Goal: Information Seeking & Learning: Learn about a topic

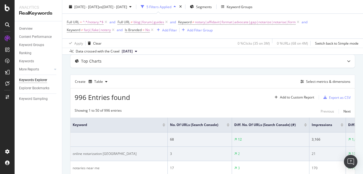
scroll to position [29, 0]
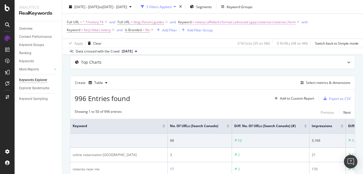
click at [262, 21] on span "notary|affidavit|format|advocate|gap|notarize|notarise|form" at bounding box center [245, 22] width 101 height 8
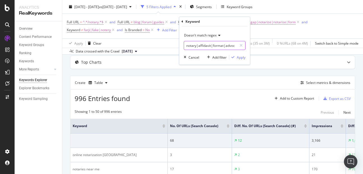
click at [227, 45] on input "notary|affidavit|format|advocate|gap|notarize|notarise|form" at bounding box center [210, 45] width 53 height 9
type input "notary|affidavit|format|advocate|gap|notarize|notarise|form|notarization"
click at [239, 56] on div "Apply" at bounding box center [241, 57] width 9 height 5
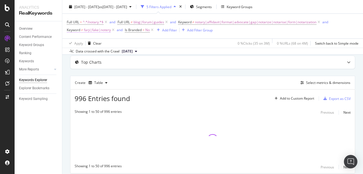
click at [91, 30] on span "farji|fake|notery" at bounding box center [97, 30] width 27 height 8
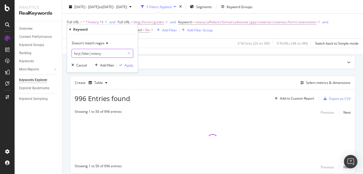
click at [94, 53] on input "farji|fake|notery" at bounding box center [98, 53] width 53 height 9
click at [102, 53] on input "farji|fake|notery" at bounding box center [98, 53] width 53 height 9
type input "farji|fake"
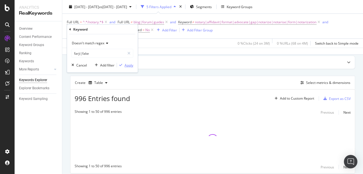
click at [130, 64] on div "Apply" at bounding box center [129, 65] width 9 height 5
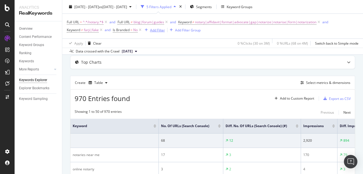
click at [157, 32] on div "Add Filter" at bounding box center [157, 29] width 15 height 5
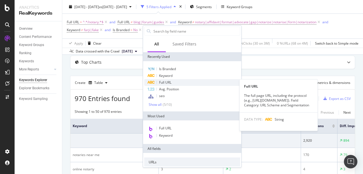
click at [161, 79] on div "Full URL" at bounding box center [192, 82] width 96 height 7
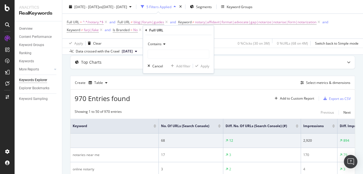
click at [159, 45] on span "Contains" at bounding box center [155, 44] width 14 height 5
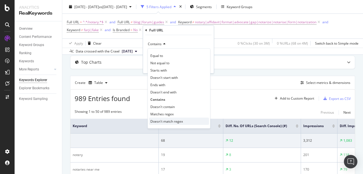
click at [159, 122] on span "Doesn't match regex" at bounding box center [166, 121] width 33 height 5
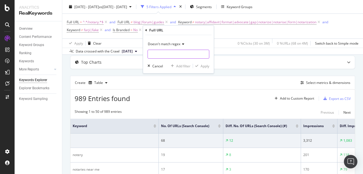
click at [154, 50] on input "text" at bounding box center [178, 54] width 61 height 9
type input "how|what|when"
click at [201, 66] on div "Apply" at bounding box center [205, 66] width 9 height 5
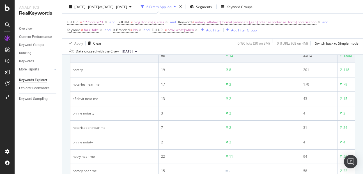
scroll to position [111, 0]
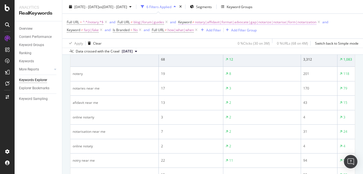
click at [236, 21] on span "notary|affidavit|format|advocate|gap|notarize|notarise|form|notarization" at bounding box center [255, 22] width 121 height 8
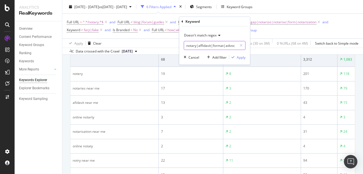
click at [221, 49] on input "notary|affidavit|format|advocate|gap|notarize|notarise|form|notarization" at bounding box center [210, 45] width 53 height 9
type input "notary|affidavit|format|advocate|gap|notarize|notarise|form|notarization|notery"
click at [238, 56] on div "Apply" at bounding box center [241, 57] width 9 height 5
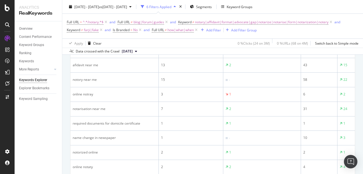
scroll to position [138, 0]
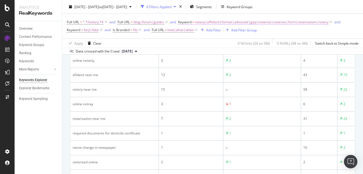
click at [223, 20] on span "notary|affidavit|format|advocate|gap|notarize|notarise|form|notarization|notery" at bounding box center [262, 22] width 134 height 8
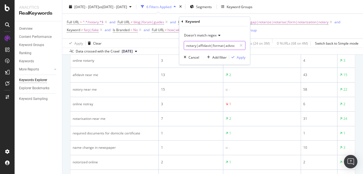
click at [190, 43] on input "notary|affidavit|format|advocate|gap|notarize|notarise|form|notarization|notery" at bounding box center [210, 45] width 53 height 9
type input "notary|affidavit|format|advocate|gap|notarize|notarise|form|notarization|notery…"
click at [241, 58] on div "Apply" at bounding box center [241, 57] width 9 height 5
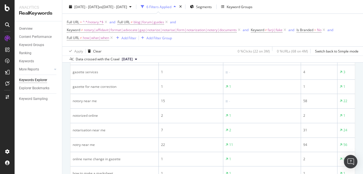
scroll to position [42, 0]
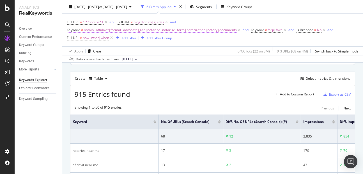
click at [179, 30] on span "notary|affidavit|format|advocate|gap|notarize|notarise|form|notarization|notery…" at bounding box center [160, 30] width 153 height 8
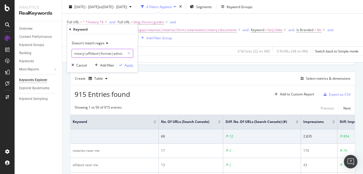
click at [113, 52] on input "notary|affidavit|format|advocate|gap|notarize|notarise|form|notarization|notery…" at bounding box center [98, 53] width 53 height 9
type input "notary|affidavit|format|advocate|gap|notarize|notarise|form|notarization|notery…"
click at [128, 66] on div "Apply" at bounding box center [129, 65] width 9 height 5
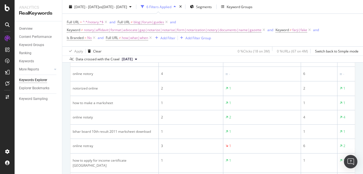
scroll to position [206, 0]
click at [148, 31] on span "notary|affidavit|format|advocate|gap|notarize|notarise|form|notarization|notery…" at bounding box center [173, 30] width 178 height 8
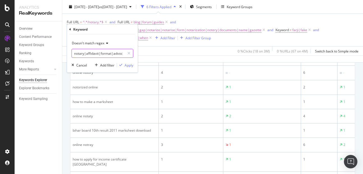
click at [111, 53] on input "notary|affidavit|format|advocate|gap|notarize|notarise|form|notarization|notery…" at bounding box center [98, 53] width 53 height 9
type input "notary|affidavit|format|advocate|gap|notarize|notarise|form|notarization|notery…"
click at [127, 66] on div "Apply" at bounding box center [129, 65] width 9 height 5
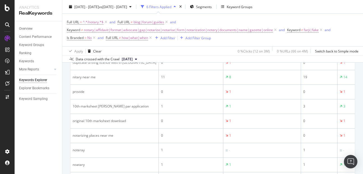
scroll to position [263, 0]
click at [147, 29] on span "notary|affidavit|format|advocate|gap|notarize|notarise|form|notarization|notery…" at bounding box center [178, 30] width 189 height 8
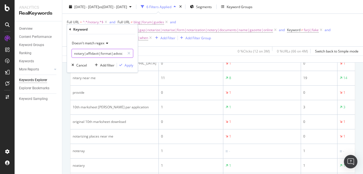
click at [107, 53] on input "notary|affidavit|format|advocate|gap|notarize|notarise|form|notarization|notery…" at bounding box center [98, 53] width 53 height 9
type input "notary|affidavit|format|advocate|gap|notarize|notarise|form|notarization|notery…"
click at [126, 67] on div "Apply" at bounding box center [129, 65] width 9 height 5
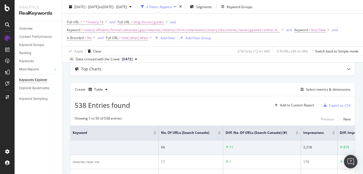
scroll to position [23, 0]
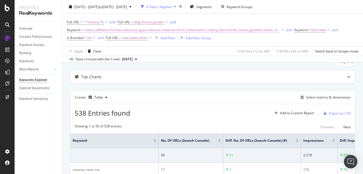
click at [178, 30] on span "notary|affidavit|format|advocate|gap|notarize|notarise|form|notarization|notery…" at bounding box center [182, 30] width 196 height 8
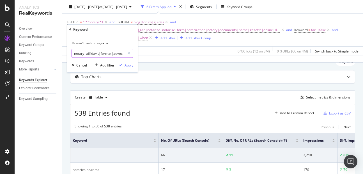
click at [114, 54] on input "notary|affidavit|format|advocate|gap|notarize|notarise|form|notarization|notery…" at bounding box center [98, 53] width 53 height 9
type input "notary|affidavit|format|advocate|gap|notarize|notarise|form|notarization|notery…"
click at [127, 66] on div "Apply" at bounding box center [129, 65] width 9 height 5
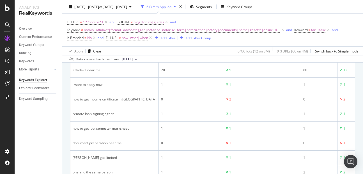
scroll to position [284, 0]
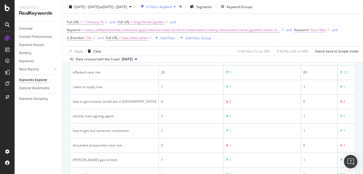
click at [313, 31] on span "farji|fake" at bounding box center [318, 30] width 15 height 8
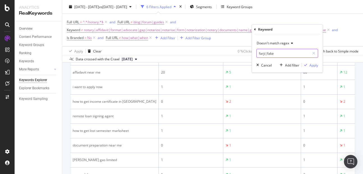
click at [282, 53] on input "farji|fake" at bounding box center [283, 53] width 53 height 9
type input "farji|fake|loan|remote"
click at [310, 64] on div "Apply" at bounding box center [313, 65] width 9 height 5
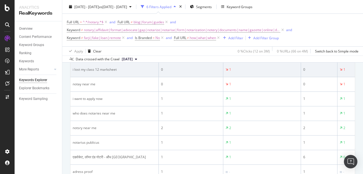
scroll to position [331, 0]
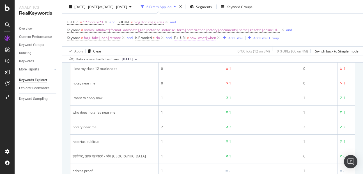
click at [202, 38] on span "how|what|when" at bounding box center [203, 38] width 26 height 8
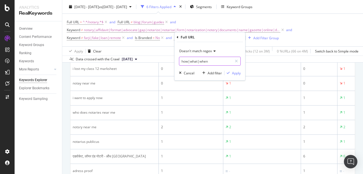
click at [212, 63] on input "how|what|when" at bounding box center [205, 61] width 53 height 9
type input "how|what|when|want|who"
click at [235, 75] on div "Apply" at bounding box center [236, 73] width 9 height 5
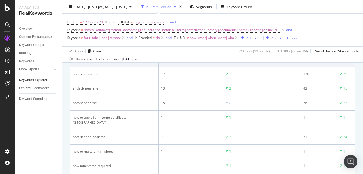
scroll to position [117, 0]
click at [160, 31] on span "notary|affidavit|format|advocate|gap|notarize|notarise|form|notarization|notery…" at bounding box center [182, 30] width 196 height 8
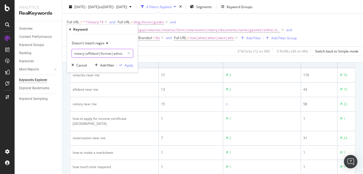
click at [110, 55] on input "notary|affidavit|format|advocate|gap|notarize|notarise|form|notarization|notery…" at bounding box center [98, 53] width 53 height 9
type input "notary|affidavit|format|advocate|gap|notarize|notarise|form|notarization|notery…"
click at [129, 67] on div "Apply" at bounding box center [129, 65] width 9 height 5
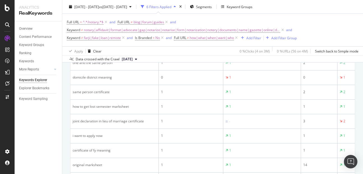
scroll to position [268, 0]
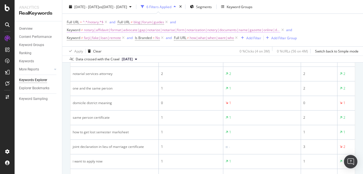
click at [192, 32] on span "notary|affidavit|format|advocate|gap|notarize|notarise|form|notarization|notery…" at bounding box center [182, 30] width 196 height 8
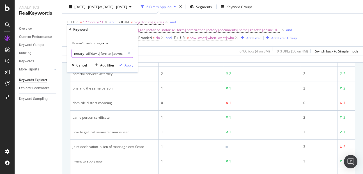
scroll to position [0, 178]
click at [103, 54] on input "notary|affidavit|format|advocate|gap|notarize|notarise|form|notarization|notery…" at bounding box center [98, 53] width 53 height 9
type input "notary|affidavit|format|advocate|gap|notarize|notarise|form|notarization|notery…"
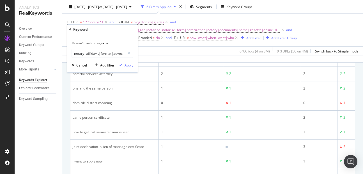
click at [131, 65] on div "Apply" at bounding box center [129, 65] width 9 height 5
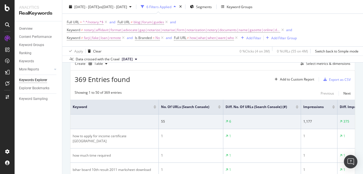
scroll to position [268, 0]
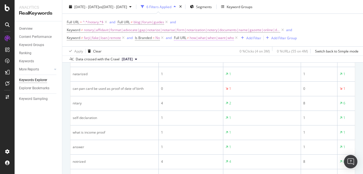
click at [203, 40] on span "how|what|when|want|who" at bounding box center [212, 38] width 44 height 8
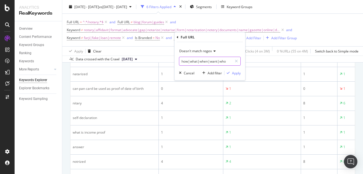
click at [226, 63] on input "how|what|when|want|who" at bounding box center [205, 61] width 53 height 9
type input "how|what|when|want|who|can"
click at [241, 75] on div "Doesn't match regex how|what|when|want|who|can Cancel Add filter Apply" at bounding box center [210, 61] width 71 height 38
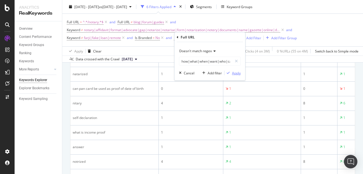
click at [237, 73] on div "Apply" at bounding box center [236, 73] width 9 height 5
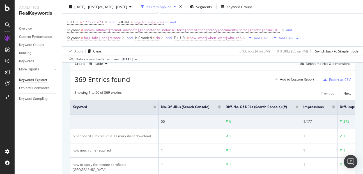
scroll to position [268, 0]
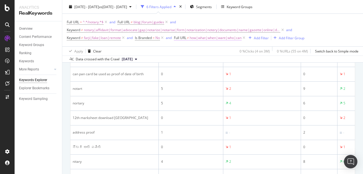
click at [202, 39] on span "how|what|when|want|who|can" at bounding box center [216, 38] width 52 height 8
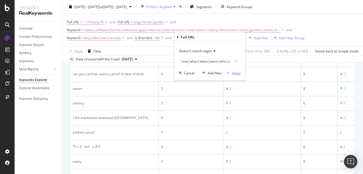
click at [231, 70] on div "Apply" at bounding box center [232, 72] width 16 height 5
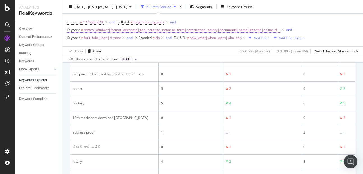
click at [141, 29] on span "notary|affidavit|format|advocate|gap|notarize|notarise|form|notarization|notery…" at bounding box center [182, 30] width 196 height 8
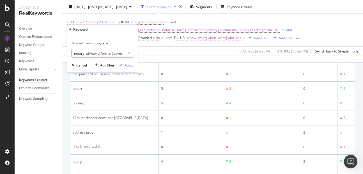
scroll to position [0, 213]
click at [106, 54] on input "notary|affidavit|format|advocate|gap|notarize|notarise|form|notarization|notery…" at bounding box center [98, 53] width 53 height 9
type input "notary|affidavit|format|advocate|gap|notarize|notarise|form|notarization|notery…"
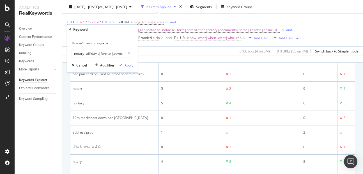
click at [129, 65] on div "Apply" at bounding box center [129, 65] width 9 height 5
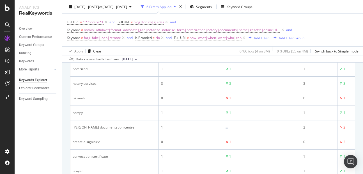
scroll to position [421, 0]
click at [104, 38] on span "farji|fake|loan|remote" at bounding box center [102, 38] width 37 height 8
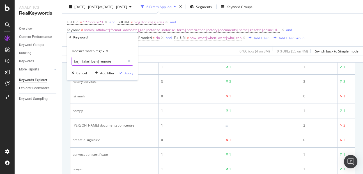
click at [115, 63] on input "farji|fake|loan|remote" at bounding box center [98, 61] width 53 height 9
type input "farji|fake|loan|remote|isi"
click at [125, 74] on div "Apply" at bounding box center [129, 73] width 9 height 5
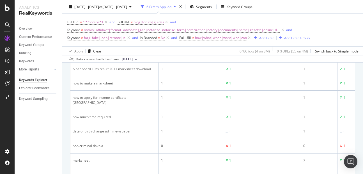
scroll to position [150, 0]
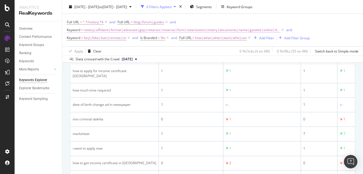
click at [118, 31] on span "notary|affidavit|format|advocate|gap|notarize|notarise|form|notarization|notery…" at bounding box center [182, 30] width 196 height 8
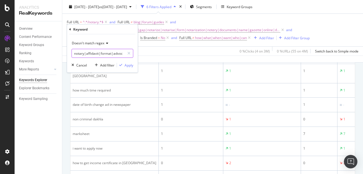
scroll to position [0, 228]
click at [117, 55] on input "notary|affidavit|format|advocate|gap|notarize|notarise|form|notarization|notery…" at bounding box center [98, 53] width 53 height 9
type input "notary|affidavit|format|advocate|gap|notarize|notarise|form|notarization|notery…"
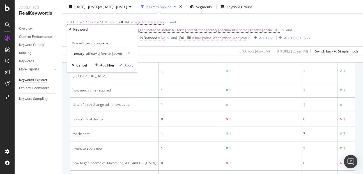
click at [125, 67] on div "Apply" at bounding box center [129, 65] width 9 height 5
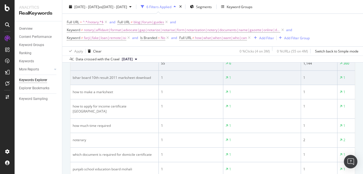
scroll to position [116, 0]
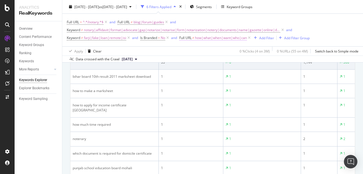
click at [215, 38] on span "how|what|when|want|who|can" at bounding box center [221, 38] width 52 height 8
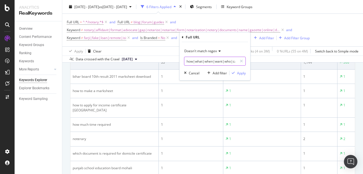
click at [217, 61] on input "how|what|when|want|who|can" at bounding box center [210, 61] width 53 height 9
type input "how|what|when|want|who|can|which"
click at [240, 74] on div "Apply" at bounding box center [241, 73] width 9 height 5
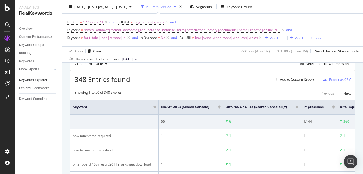
scroll to position [116, 0]
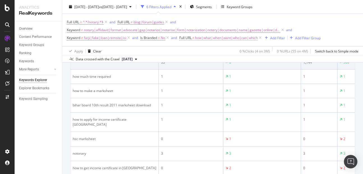
click at [203, 35] on span "how|what|when|want|who|can|which" at bounding box center [226, 38] width 63 height 8
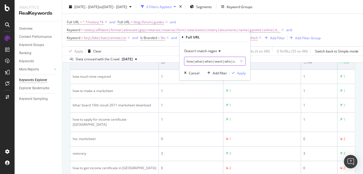
click at [189, 61] on input "how|what|when|want|who|can|which" at bounding box center [210, 61] width 53 height 9
click at [239, 73] on div "Apply" at bounding box center [241, 73] width 9 height 5
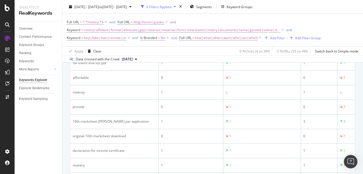
scroll to position [324, 0]
click at [108, 39] on span "farji|fake|loan|remote|isi" at bounding box center [105, 38] width 42 height 8
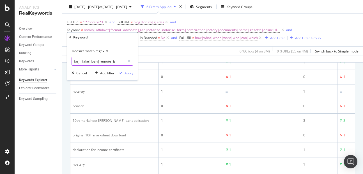
click at [113, 63] on input "farji|fake|loan|remote|isi" at bounding box center [98, 61] width 53 height 9
type input "farji|fake|loan|remote|isi|provide"
click at [126, 74] on div "Apply" at bounding box center [129, 73] width 9 height 5
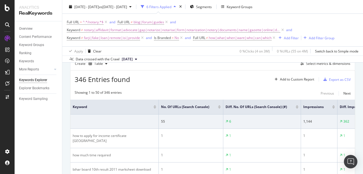
scroll to position [324, 0]
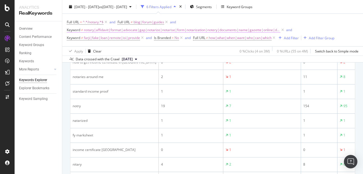
click at [120, 31] on span "notary|affidavit|format|advocate|gap|notarize|notarise|form|notarization|notery…" at bounding box center [182, 30] width 196 height 8
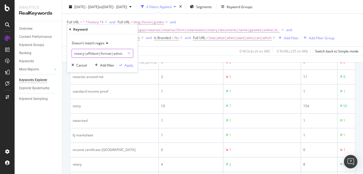
click at [116, 55] on input "notary|affidavit|format|advocate|gap|notarize|notarise|form|notarization|notery…" at bounding box center [98, 53] width 53 height 9
type input "notary|affidavit|format|advocate|gap|notarize|notarise|form|notarization|notery…"
click at [127, 63] on div "Apply" at bounding box center [129, 65] width 9 height 5
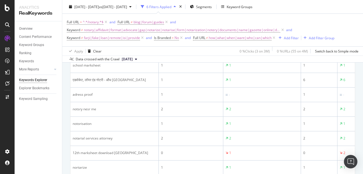
scroll to position [376, 0]
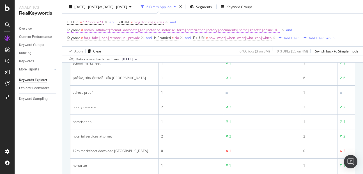
click at [125, 31] on span "notary|affidavit|format|advocate|gap|notarize|notarise|form|notarization|notery…" at bounding box center [182, 30] width 196 height 8
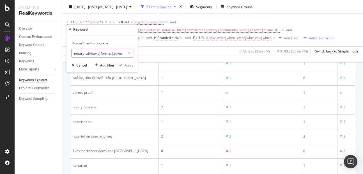
click at [112, 52] on input "notary|affidavit|format|advocate|gap|notarize|notarise|form|notarization|notery…" at bounding box center [98, 53] width 53 height 9
type input "notary|affidavit|format|advocate|gap|notarize|notarise|form|notarization|notery…"
click at [130, 65] on div "Apply" at bounding box center [129, 65] width 9 height 5
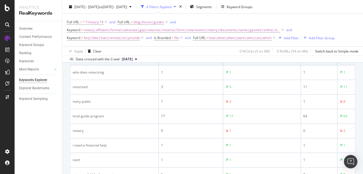
scroll to position [460, 0]
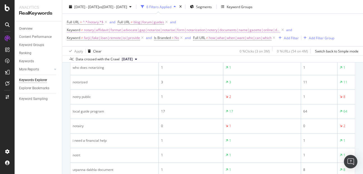
click at [126, 27] on span "notary|affidavit|format|advocate|gap|notarize|notarise|form|notarization|notery…" at bounding box center [182, 30] width 196 height 8
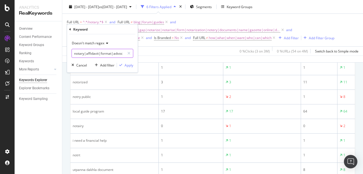
click at [115, 57] on input "notary|affidavit|format|advocate|gap|notarize|notarise|form|notarization|notery…" at bounding box center [98, 53] width 53 height 9
type input "notary|affidavit|format|advocate|gap|notarize|notarise|form|notarization|notery…"
click at [130, 67] on div "Apply" at bounding box center [129, 65] width 9 height 5
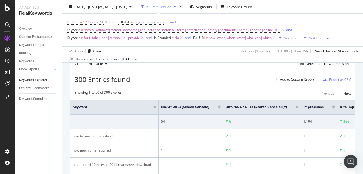
scroll to position [460, 0]
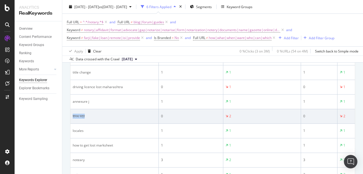
copy div "शपथ पत्र"
drag, startPoint x: 72, startPoint y: 121, endPoint x: 91, endPoint y: 119, distance: 19.2
click at [91, 119] on td "शपथ पत्र" at bounding box center [114, 116] width 88 height 15
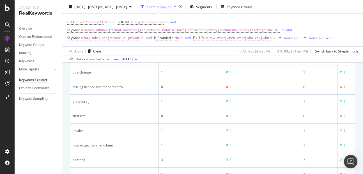
click at [98, 37] on span "farji|fake|loan|remote|isi|provide" at bounding box center [112, 38] width 56 height 8
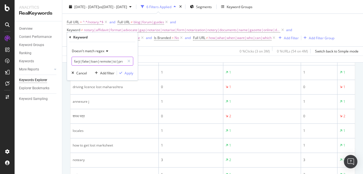
click at [111, 59] on input "farji|fake|loan|remote|isi|provide" at bounding box center [98, 61] width 53 height 9
paste input "शपथ पत्र"
type input "farji|fake|loan|remote|isi|provide|शपथ पत्र"
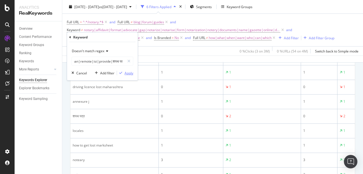
scroll to position [0, 0]
click at [125, 73] on div "Apply" at bounding box center [129, 73] width 9 height 5
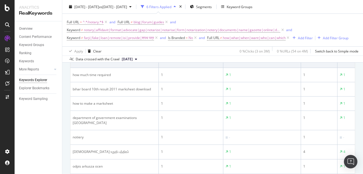
scroll to position [118, 0]
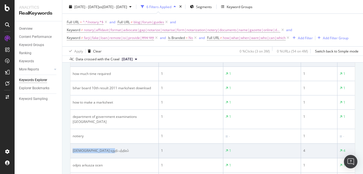
copy div "[DEMOGRAPHIC_DATA] உறுதி பத்திரம்"
drag, startPoint x: 73, startPoint y: 149, endPoint x: 109, endPoint y: 152, distance: 36.4
click at [109, 152] on div "[DEMOGRAPHIC_DATA] உறுதி பத்திரம்" at bounding box center [115, 150] width 84 height 5
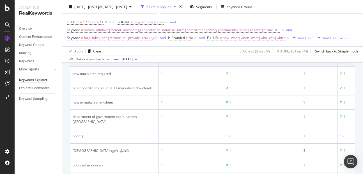
click at [110, 39] on span "farji|fake|loan|remote|isi|provide|शपथ पत्र" at bounding box center [119, 38] width 70 height 8
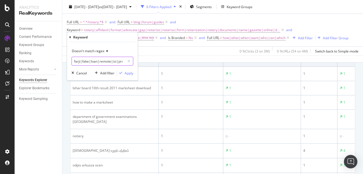
click at [117, 64] on input "farji|fake|loan|remote|isi|provide|शपथ पत्र" at bounding box center [98, 61] width 53 height 9
paste input "[DEMOGRAPHIC_DATA] உறுதி பத்திரம்"
type input "farji|fake|loan|remote|isi|provide|शपथ पत्र|[DEMOGRAPHIC_DATA] உறுதி பத்திரம்"
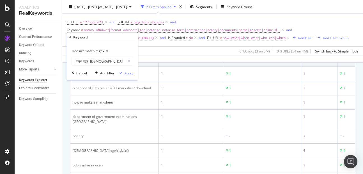
scroll to position [0, 0]
click at [127, 74] on div "Apply" at bounding box center [129, 73] width 9 height 5
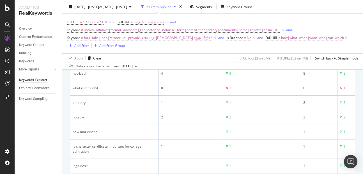
scroll to position [170, 0]
click at [129, 28] on span "notary|affidavit|format|advocate|gap|notarize|notarise|form|notarization|notery…" at bounding box center [182, 30] width 196 height 8
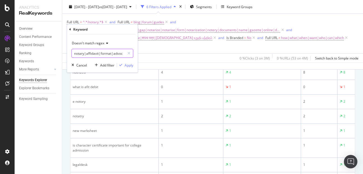
click at [104, 55] on input "notary|affidavit|format|advocate|gap|notarize|notarise|form|notarization|notery…" at bounding box center [98, 53] width 53 height 9
type input "notary|affidavit|format|advocate|gap|notarize|notarise|form|notarization|notery…"
click at [129, 65] on div "Apply" at bounding box center [129, 65] width 9 height 5
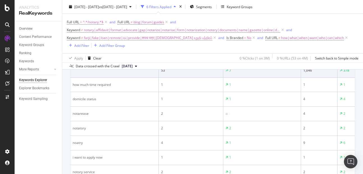
scroll to position [116, 0]
click at [124, 28] on span "notary|affidavit|format|advocate|gap|notarize|notarise|form|notarization|notery…" at bounding box center [182, 30] width 196 height 8
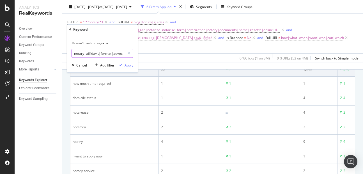
click at [115, 56] on input "notary|affidavit|format|advocate|gap|notarize|notarise|form|notarization|notery…" at bounding box center [98, 53] width 53 height 9
click at [113, 56] on input "notary|affidavit|format|advocate|gap|notarize|notarise|form|notarization|notery…" at bounding box center [98, 53] width 53 height 9
click at [113, 53] on input "notary|affidavit|format|advocate|gap|notarize|notarise|form|notarization|notery…" at bounding box center [98, 53] width 53 height 9
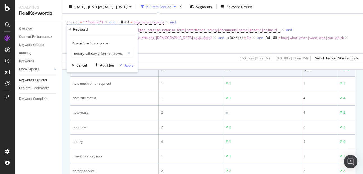
click at [127, 66] on div "Apply" at bounding box center [129, 65] width 9 height 5
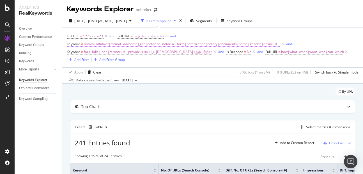
click at [147, 44] on span "notary|affidavit|format|advocate|gap|notarize|notarise|form|notarization|notery…" at bounding box center [182, 44] width 196 height 8
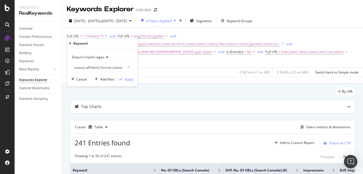
click at [162, 68] on div "Apply Clear 0 % Clicks ( 1 on 3M ) 0 % URLs ( 53 on 4M ) Switch back to Simple …" at bounding box center [212, 71] width 301 height 9
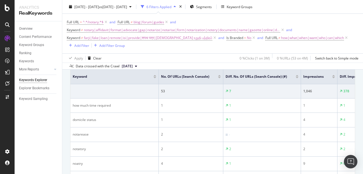
scroll to position [96, 0]
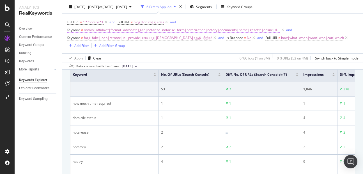
click at [138, 31] on span "notary|affidavit|format|advocate|gap|notarize|notarise|form|notarization|notery…" at bounding box center [182, 30] width 196 height 8
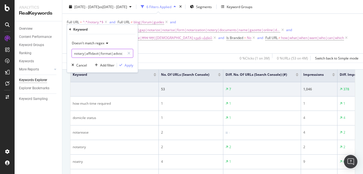
click at [114, 55] on input "notary|affidavit|format|advocate|gap|notarize|notarise|form|notarization|notery…" at bounding box center [98, 53] width 53 height 9
type input "notary|affidavit|format|advocate|gap|notarize|notarise|form|notarization|notery…"
click at [129, 67] on div "Apply" at bounding box center [129, 65] width 9 height 5
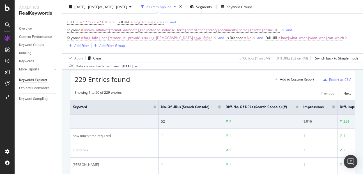
scroll to position [96, 0]
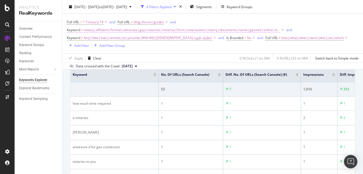
click at [144, 29] on span "notary|affidavit|format|advocate|gap|notarize|notarise|form|notarization|notery…" at bounding box center [182, 30] width 196 height 8
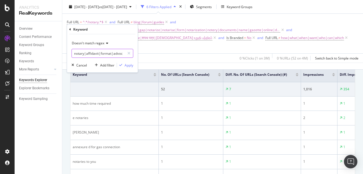
click at [107, 56] on input "notary|affidavit|format|advocate|gap|notarize|notarise|form|notarization|notery…" at bounding box center [98, 53] width 53 height 9
type input "notary|affidavit|format|advocate|gap|notarize|notarise|form|notarization|notery…"
click at [128, 64] on div "Apply" at bounding box center [129, 65] width 9 height 5
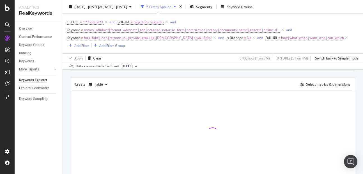
scroll to position [36, 0]
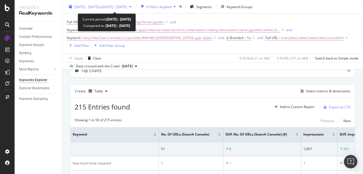
click at [99, 8] on span "[DATE] - [DATE]" at bounding box center [86, 6] width 25 height 5
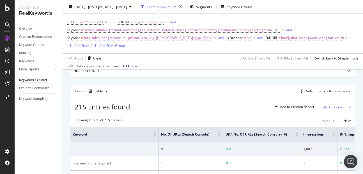
click at [140, 103] on div "215 Entries found Add to Custom Report Export as CSV" at bounding box center [212, 105] width 285 height 14
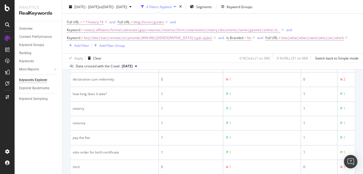
scroll to position [312, 0]
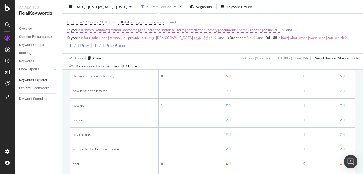
click at [127, 30] on span "notary|affidavit|format|advocate|gap|notarize|notarise|form|notarization|notery…" at bounding box center [182, 30] width 196 height 8
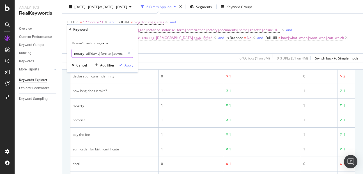
scroll to position [0, 340]
click at [117, 54] on input "notary|affidavit|format|advocate|gap|notarize|notarise|form|notarization|notery…" at bounding box center [98, 53] width 53 height 9
type input "notary|affidavit|format|advocate|gap|notarize|notarise|form|notarization|notery…"
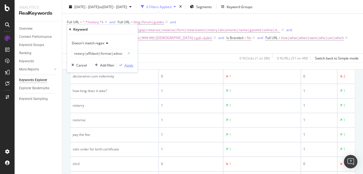
click at [130, 67] on div "Apply" at bounding box center [129, 65] width 9 height 5
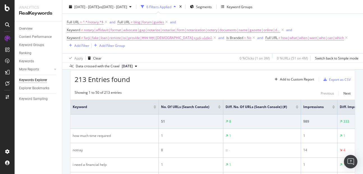
scroll to position [312, 0]
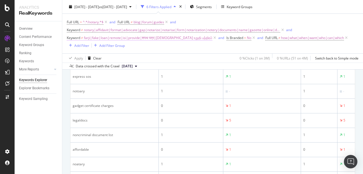
click at [106, 36] on span "farji|fake|loan|remote|isi|provide|शपथ पत्र|[DEMOGRAPHIC_DATA] உறுதி பத்திரம்" at bounding box center [148, 38] width 129 height 8
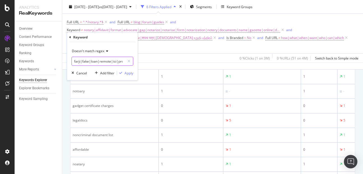
click at [105, 62] on input "farji|fake|loan|remote|isi|provide|शपथ पत्र|[DEMOGRAPHIC_DATA] உறுதி பத்திரம்" at bounding box center [98, 61] width 53 height 9
type input "farji|fake|loan|remote|isi|provide|शपथ पत्र|திருமண உறுதி பத்திரம்|gadget"
click at [126, 70] on div "Doesn't match regex farji|fake|loan|remote|isi|provide|शपथ पत्र|திருமண உறுதி பத…" at bounding box center [102, 61] width 71 height 38
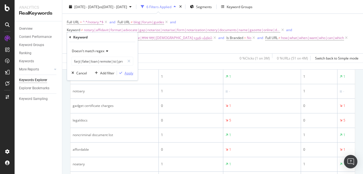
click at [127, 73] on div "Apply" at bounding box center [129, 73] width 9 height 5
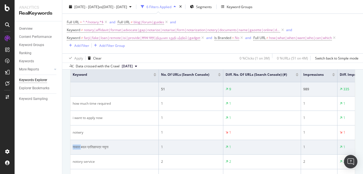
drag, startPoint x: 72, startPoint y: 150, endPoint x: 82, endPoint y: 150, distance: 9.8
click at [82, 150] on td "नावात बदल प्रतिज्ञापत्र नमुना" at bounding box center [114, 147] width 88 height 15
copy div "नावात"
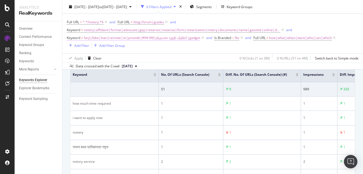
click at [96, 39] on span "farji|fake|loan|remote|isi|provide|शपथ पत्र|திருமண உறுதி பத்திரம்|gadget" at bounding box center [142, 38] width 116 height 8
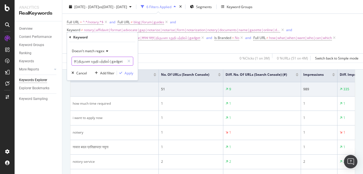
click at [99, 62] on input "farji|fake|loan|remote|isi|provide|शपथ पत्र|திருமண உறுதி பத்திரம்|gadget" at bounding box center [98, 61] width 53 height 9
paste input "नावात"
type input "farji|fake|loan|remote|isi|provide|शपथ पत्र|திருமண உறுதி பத்திரம்|gadget|नावात"
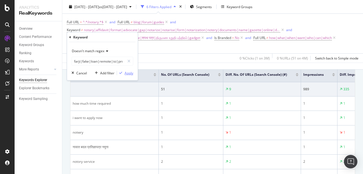
click at [127, 74] on div "Apply" at bounding box center [129, 73] width 9 height 5
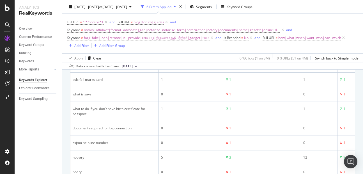
scroll to position [178, 0]
click at [174, 28] on span "notary|affidavit|format|advocate|gap|notarize|notarise|form|notarization|notery…" at bounding box center [182, 30] width 196 height 8
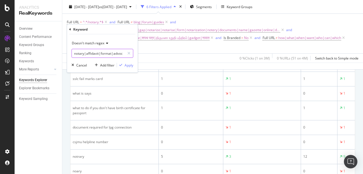
click at [120, 53] on input "notary|affidavit|format|advocate|gap|notarize|notarise|form|notarization|notery…" at bounding box center [98, 53] width 53 height 9
type input "notary|affidavit|format|advocate|gap|notarize|notarise|form|notarization|notery…"
click at [128, 66] on div "Apply" at bounding box center [129, 65] width 9 height 5
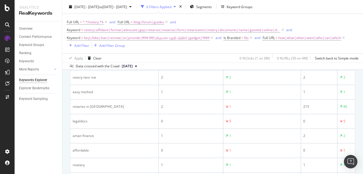
scroll to position [475, 0]
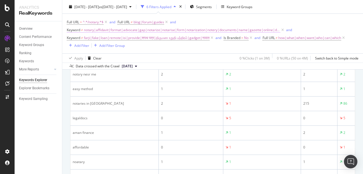
click at [121, 31] on span "notary|affidavit|format|advocate|gap|notarize|notarise|form|notarization|notery…" at bounding box center [182, 30] width 196 height 8
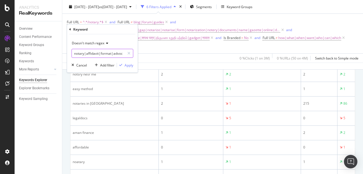
click at [114, 54] on input "notary|affidavit|format|advocate|gap|notarize|notarise|form|notarization|notery…" at bounding box center [98, 53] width 53 height 9
type input "notary|affidavit|format|advocate|gap|notarize|notarise|form|notarization|notery…"
click at [129, 67] on div "Apply" at bounding box center [129, 65] width 9 height 5
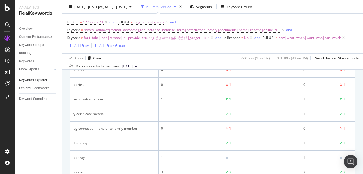
scroll to position [561, 0]
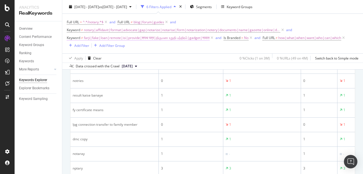
click at [120, 38] on span "farji|fake|loan|remote|isi|provide|शपथ पत्र|திருமண உறுதி பத்திரம்|gadget|नावात" at bounding box center [147, 38] width 126 height 8
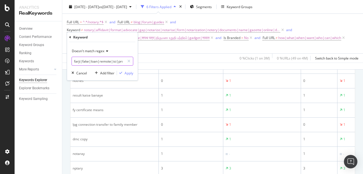
scroll to position [0, 79]
click at [114, 62] on input "farji|fake|loan|remote|isi|provide|शपथ पत्र|திருமண உறுதி பத்திரம்|gadget|नावात" at bounding box center [98, 61] width 53 height 9
type input "farji|fake|loan|remote|isi|provide|शपथ पत्र|திருமண உறுதி பத்திரம்|gadget|नावात|…"
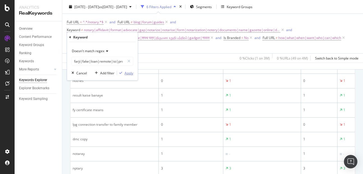
click at [127, 73] on div "Apply" at bounding box center [129, 73] width 9 height 5
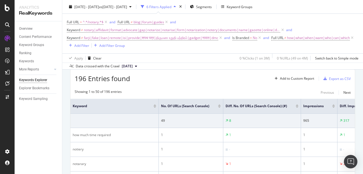
scroll to position [561, 0]
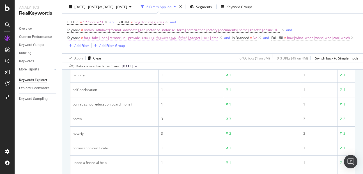
click at [121, 39] on span "farji|fake|loan|remote|isi|provide|शपथ पत्र|திருமண உறுதி பத்திரம்|gadget|नावात|…" at bounding box center [151, 38] width 134 height 8
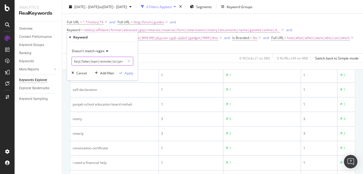
click at [116, 61] on input "farji|fake|loan|remote|isi|provide|शपथ पत्र|திருமண உறுதி பத்திரம்|gadget|नावात|…" at bounding box center [98, 61] width 53 height 9
type input "farji|fake|loan|remote|isi|provide|शपथ पत्र|திருமண உறுதி பத்திரம்|gadget|नावात|…"
click at [127, 75] on div "Apply" at bounding box center [129, 73] width 9 height 5
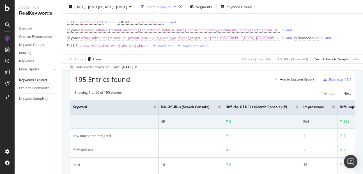
scroll to position [561, 0]
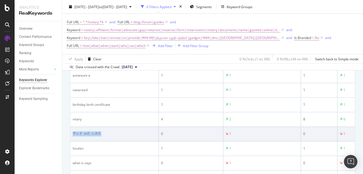
copy div "నోటరీ అంటే ఏమిటి"
drag, startPoint x: 72, startPoint y: 140, endPoint x: 96, endPoint y: 139, distance: 24.5
click at [96, 139] on td "నోటరీ అంటే ఏమిటి" at bounding box center [114, 134] width 88 height 15
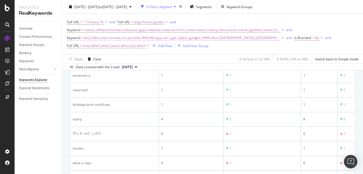
click at [108, 38] on span "farji|fake|loan|remote|isi|provide|शपथ पत्र|திருமண உறுதி பத்திரம்|gadget|नावात|…" at bounding box center [182, 38] width 196 height 8
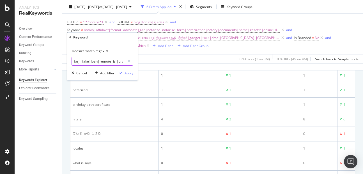
click at [110, 61] on input "farji|fake|loan|remote|isi|provide|शपथ पत्र|திருமண உறுதி பத்திரம்|gadget|नावात|…" at bounding box center [98, 61] width 53 height 9
paste input "నోటరీ అంటే ఏమిటి"
type input "farji|fake|loan|remote|isi|provide|शपथ पत्र|திருமண உறுதி பத்திரம்|gadget|नावात|…"
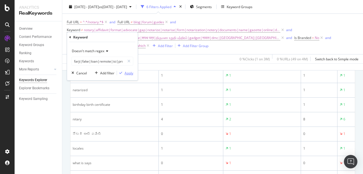
click at [125, 73] on div "Apply" at bounding box center [129, 73] width 9 height 5
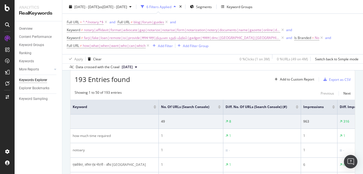
scroll to position [561, 0]
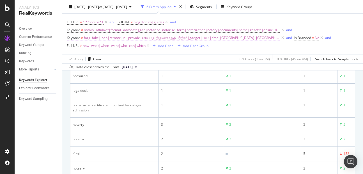
click at [111, 38] on span "farji|fake|loan|remote|isi|provide|शपथ पत्र|திருமண உறுதி பத்திரம்|gadget|नावात|…" at bounding box center [182, 38] width 196 height 8
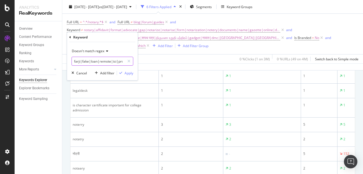
click at [107, 62] on input "farji|fake|loan|remote|isi|provide|शपथ पत्र|திருமண உறுதி பத்திரம்|gadget|नावात|…" at bounding box center [98, 61] width 53 height 9
type input "farji|fake|loan|remote|isi|provide|शपथ पत्र|திருமண உறுதி பத்திரம்|gadget|नावात|…"
click at [127, 75] on div "Apply" at bounding box center [129, 73] width 9 height 5
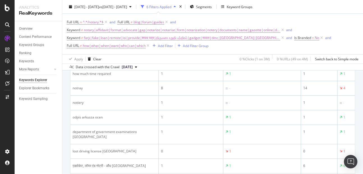
scroll to position [127, 0]
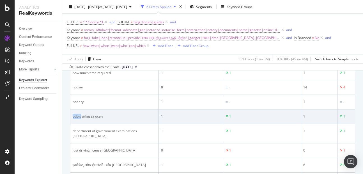
copy div "odpis"
drag, startPoint x: 72, startPoint y: 121, endPoint x: 81, endPoint y: 123, distance: 9.3
click at [81, 123] on td "odpis arkusza ocen" at bounding box center [114, 116] width 88 height 15
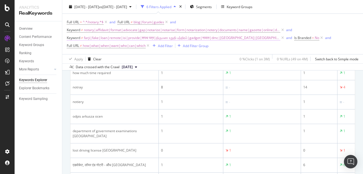
click at [107, 40] on span "farji|fake|loan|remote|isi|provide|शपथ पत्र|திருமண உறுதி பத்திரம்|gadget|नावात|…" at bounding box center [182, 38] width 196 height 8
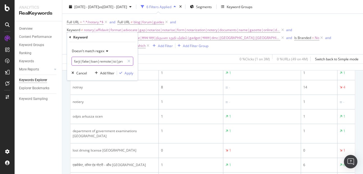
click at [117, 65] on input "farji|fake|loan|remote|isi|provide|शपथ पत्र|திருமண உறுதி பத்திரம்|gadget|नावात|…" at bounding box center [98, 61] width 53 height 9
paste input "odpis"
type input "farji|fake|loan|remote|isi|provide|शपथ पत्र|திருமண உறுதி பத்திரம்|gadget|नावात|…"
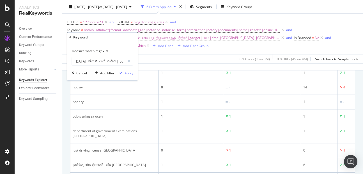
scroll to position [0, 0]
click at [130, 73] on div "Apply" at bounding box center [129, 73] width 9 height 5
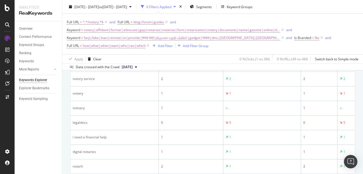
scroll to position [243, 0]
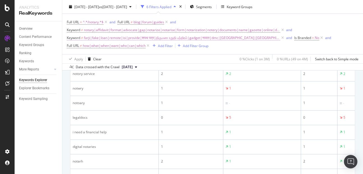
click at [106, 38] on span "farji|fake|loan|remote|isi|provide|शपथ पत्र|திருமண உறுதி பத்திரம்|gadget|नावात|…" at bounding box center [182, 38] width 196 height 8
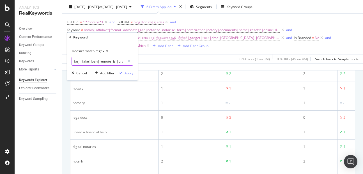
click at [107, 62] on input "farji|fake|loan|remote|isi|provide|शपथ पत्र|திருமண உறுதி பத்திரம்|gadget|नावात|…" at bounding box center [98, 61] width 53 height 9
type input "farji|fake|loan|remote|isi|provide|शपथ पत्र|திருமண உறுதி பத்திரம்|gadget|नावात|…"
click at [125, 73] on div "Apply" at bounding box center [129, 73] width 9 height 5
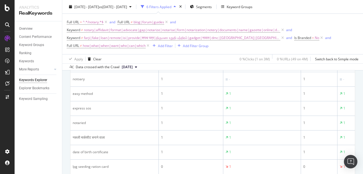
scroll to position [151, 0]
click at [102, 38] on span "farji|fake|loan|remote|isi|provide|शपथ पत्र|திருமண உறுதி பத்திரம்|gadget|नावात|…" at bounding box center [182, 38] width 196 height 8
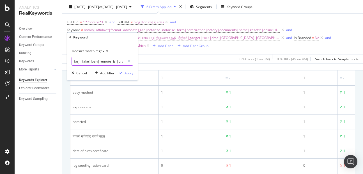
click at [107, 60] on input "farji|fake|loan|remote|isi|provide|शपथ पत्र|திருமண உறுதி பத்திரம்|gadget|नावात|…" at bounding box center [98, 61] width 53 height 9
type input "farji|fake|loan|remote|isi|provide|शपथ पत्र|திருமண உறுதி பத்திரம்|gadget|नावात|…"
click at [129, 75] on div "Apply" at bounding box center [129, 73] width 9 height 5
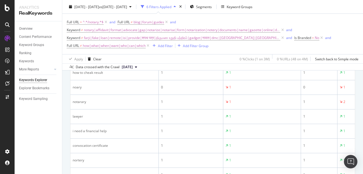
scroll to position [180, 0]
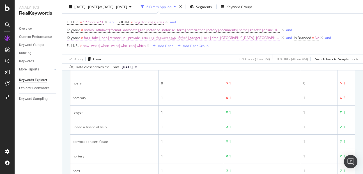
click at [105, 37] on span "farji|fake|loan|remote|isi|provide|शपथ पत्र|திருமண உறுதி பத்திரம்|gadget|नावात|…" at bounding box center [182, 38] width 196 height 8
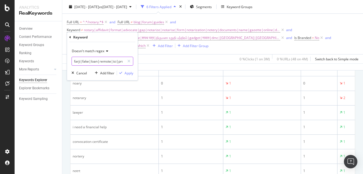
click at [108, 61] on input "farji|fake|loan|remote|isi|provide|शपथ पत्र|திருமண உறுதி பத்திரம்|gadget|नावात|…" at bounding box center [98, 61] width 53 height 9
type input "farji|fake|loan|remote|isi|provide|शपथ पत्र|திருமண உறுதி பத்திரம்|gadget|नावात|…"
click at [126, 72] on div "Apply" at bounding box center [129, 73] width 9 height 5
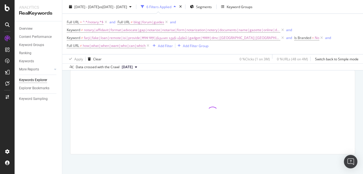
scroll to position [64, 0]
click at [136, 37] on span "farji|fake|loan|remote|isi|provide|शपथ पत्र|திருமண உறுதி பத்திரம்|gadget|नावात|…" at bounding box center [182, 38] width 196 height 8
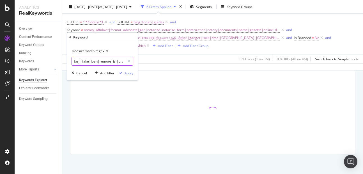
click at [121, 64] on input "farji|fake|loan|remote|isi|provide|शपथ पत्र|திருமண உறுதி பத்திரம்|gadget|नावात|…" at bounding box center [98, 61] width 53 height 9
type input "farji|fake|loan|remote|isi|provide|शपथ पत्र|திருமண உறுதி பத்திரம்|gadget|नावात|…"
click at [128, 71] on div "Apply" at bounding box center [129, 73] width 9 height 5
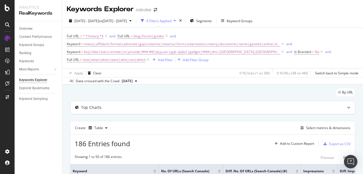
scroll to position [90, 0]
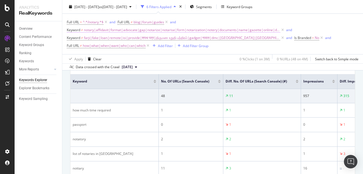
click at [153, 31] on span "notary|affidavit|format|advocate|gap|notarize|notarise|form|notarization|notery…" at bounding box center [182, 30] width 196 height 8
click at [174, 55] on div "Apply Clear 0 % Clicks ( 1 on 3M ) 0 % URLs ( 48 on 4M ) Switch back to Simple …" at bounding box center [212, 58] width 301 height 9
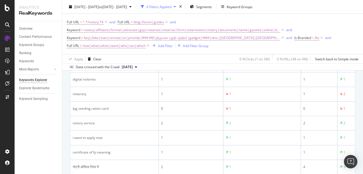
scroll to position [67, 0]
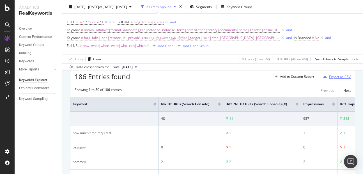
click at [330, 78] on div "Export as CSV" at bounding box center [340, 76] width 22 height 5
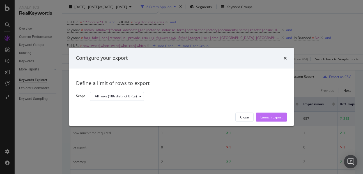
click at [271, 115] on div "Launch Export" at bounding box center [271, 117] width 22 height 5
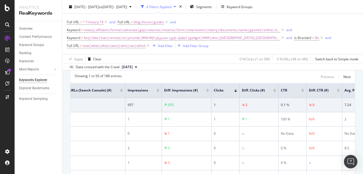
scroll to position [0, 0]
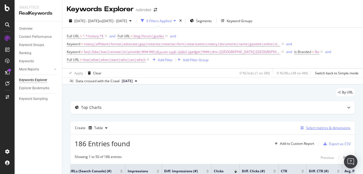
click at [313, 127] on div "Select metrics & dimensions" at bounding box center [328, 127] width 44 height 5
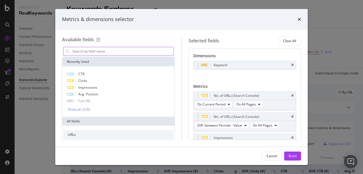
click at [157, 53] on input "modal" at bounding box center [123, 51] width 102 height 8
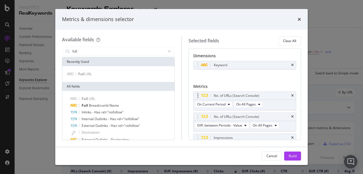
type input "full"
click at [290, 95] on div "No. of URLs (Search Console)" at bounding box center [245, 96] width 103 height 8
click at [285, 95] on div "No. of URLs (Search Console)" at bounding box center [252, 96] width 78 height 6
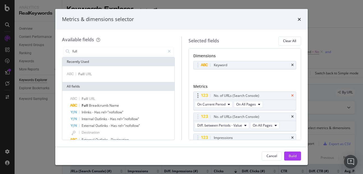
click at [291, 95] on icon "times" at bounding box center [292, 95] width 3 height 3
click at [291, 97] on icon "times" at bounding box center [292, 95] width 3 height 3
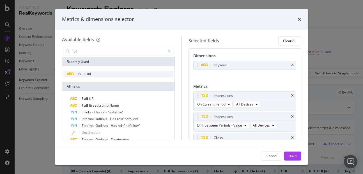
click at [102, 75] on div "Full URL" at bounding box center [118, 74] width 110 height 7
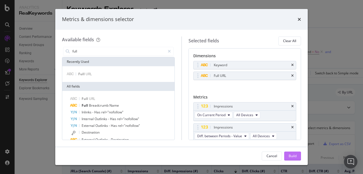
click at [293, 153] on div "Build" at bounding box center [293, 156] width 8 height 8
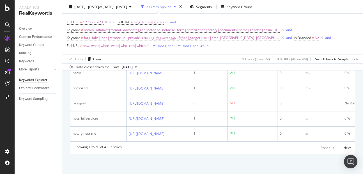
scroll to position [852, 0]
click at [228, 132] on td "1" at bounding box center [209, 134] width 36 height 15
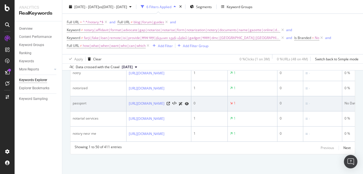
click at [78, 101] on div "passport" at bounding box center [98, 103] width 51 height 5
copy div "passport"
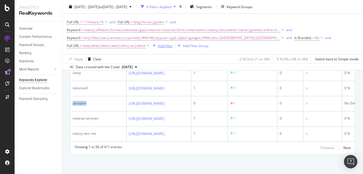
click at [163, 46] on div "Add Filter" at bounding box center [165, 45] width 15 height 5
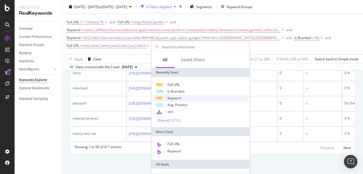
click at [175, 98] on span "Keyword" at bounding box center [174, 98] width 13 height 5
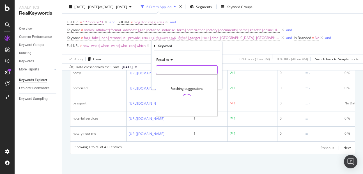
click at [169, 68] on input "text" at bounding box center [186, 69] width 61 height 9
click at [164, 59] on span "Equal to" at bounding box center [162, 59] width 13 height 5
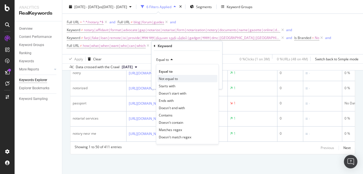
click at [167, 79] on span "Not equal to" at bounding box center [168, 78] width 19 height 5
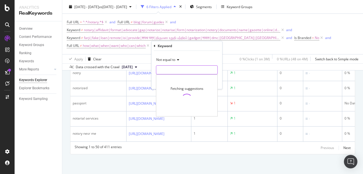
click at [168, 69] on input "text" at bounding box center [186, 69] width 61 height 9
paste input "passport"
type input "passport"
click at [209, 60] on div "Not equal to" at bounding box center [187, 59] width 62 height 9
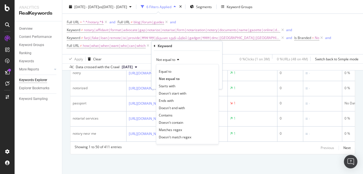
click at [215, 57] on div "Not equal to" at bounding box center [187, 59] width 62 height 9
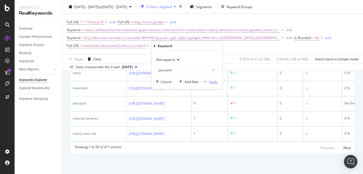
click at [212, 83] on div "Apply" at bounding box center [213, 81] width 9 height 5
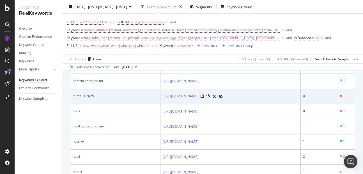
scroll to position [274, 0]
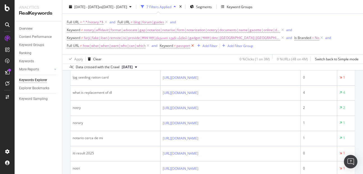
click at [194, 46] on icon at bounding box center [192, 46] width 5 height 6
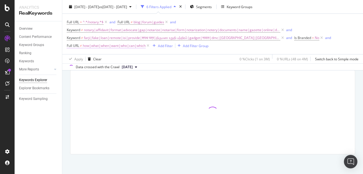
scroll to position [64, 0]
click at [130, 39] on span "farji|fake|loan|remote|isi|provide|शपथ पत्र|திருமண உறுதி பத்திரம்|gadget|नावात|…" at bounding box center [182, 38] width 196 height 8
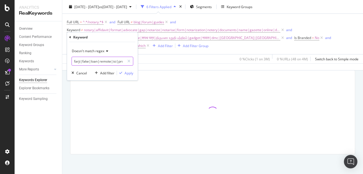
click at [112, 61] on input "farji|fake|loan|remote|isi|provide|शपथ पत्र|திருமண உறுதி பத்திரம்|gadget|नावात|…" at bounding box center [98, 61] width 53 height 9
type input "farji|fake|loan|remote|isi|provide|शपथ पत्र|திருமண உறுதி பத்திரம்|gadget|नावात|…"
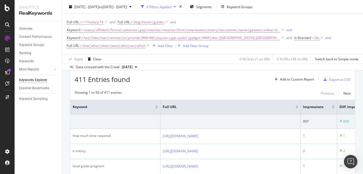
scroll to position [274, 0]
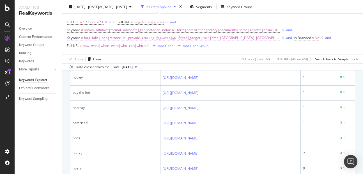
click at [128, 39] on span "farji|fake|loan|remote|isi|provide|शपथ पत्र|திருமண உறுதி பத்திரம்|gadget|नावात|…" at bounding box center [182, 38] width 196 height 8
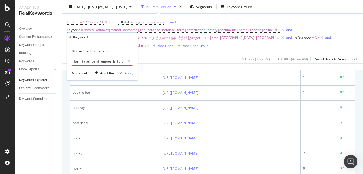
click at [115, 60] on input "farji|fake|loan|remote|isi|provide|शपथ पत्र|திருமண உறுதி பத்திரம்|gadget|नावात|…" at bounding box center [98, 61] width 53 height 9
type input "farji|fake|loan|remote|isi|provide|शपथ पत्र|திருமண உறுதி பத்திரம்|gadget|नावात|…"
click at [127, 74] on div "Apply" at bounding box center [129, 73] width 9 height 5
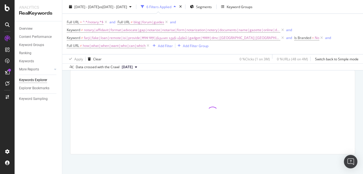
scroll to position [64, 0]
click at [124, 28] on span "notary|affidavit|format|advocate|gap|notarize|notarise|form|notarization|notery…" at bounding box center [182, 30] width 196 height 8
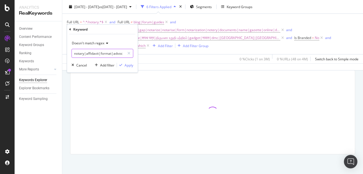
click at [82, 56] on input "notary|affidavit|format|advocate|gap|notarize|notarise|form|notarization|notery…" at bounding box center [98, 53] width 53 height 9
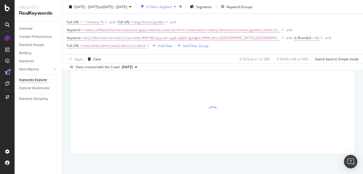
click at [65, 89] on div "By URL Top Charts Create Table Select metrics & dimensions" at bounding box center [212, 97] width 301 height 154
click at [107, 30] on span "notary|affidavit|format|advocate|gap|notarize|notarise|form|notarization|notery…" at bounding box center [182, 30] width 196 height 8
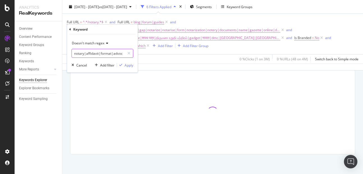
click at [95, 53] on input "notary|affidavit|format|advocate|gap|notarize|notarise|form|notarization|notery…" at bounding box center [98, 53] width 53 height 9
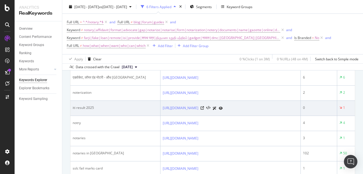
scroll to position [0, 0]
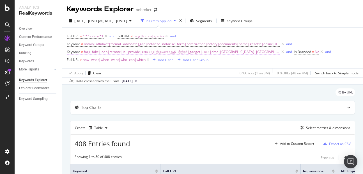
click at [132, 54] on span "farji|fake|loan|remote|isi|provide|शपथ पत्र|திருமண உறுதி பத்திரம்|gadget|नावात|…" at bounding box center [182, 52] width 196 height 8
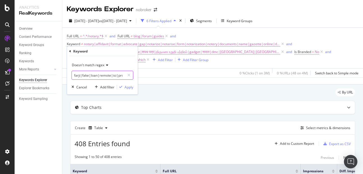
click at [111, 76] on input "farji|fake|loan|remote|isi|provide|शपथ पत्र|திருமண உறுதி பத்திரம்|gadget|नावात|…" at bounding box center [98, 75] width 53 height 9
type input "farji|fake|loan|remote|isi|provide|शपथ पत्र|திருமண உறுதி பத்திரம்|gadget|नावात|…"
click at [127, 89] on div "Apply" at bounding box center [129, 87] width 9 height 5
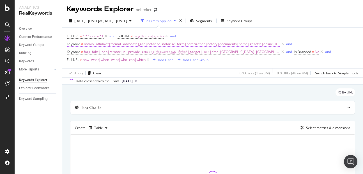
click at [136, 44] on span "notary|affidavit|format|advocate|gap|notarize|notarise|form|notarization|notery…" at bounding box center [182, 44] width 196 height 8
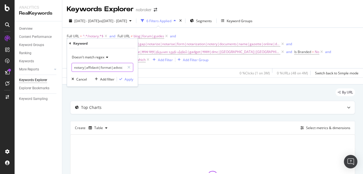
click at [111, 68] on input "notary|affidavit|format|advocate|gap|notarize|notarise|form|notarization|notery…" at bounding box center [98, 67] width 53 height 9
type input "notary|affidavit|format|advocate|gap|notarize|notarise|form|notarization|notery…"
click at [129, 78] on div "Apply" at bounding box center [129, 79] width 9 height 5
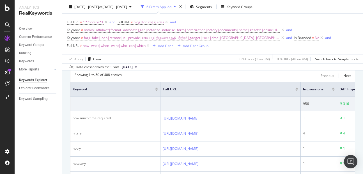
scroll to position [23, 0]
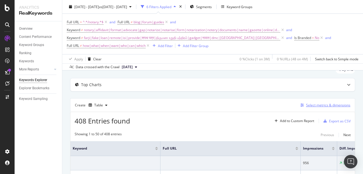
click at [326, 106] on div "Select metrics & dimensions" at bounding box center [328, 105] width 44 height 5
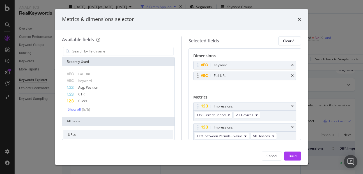
click at [286, 74] on div "Full URL" at bounding box center [245, 76] width 103 height 8
click at [291, 77] on icon "times" at bounding box center [292, 75] width 3 height 3
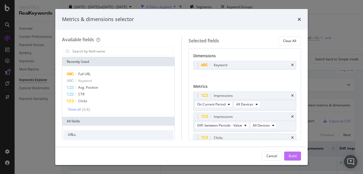
click at [286, 154] on button "Build" at bounding box center [292, 156] width 17 height 9
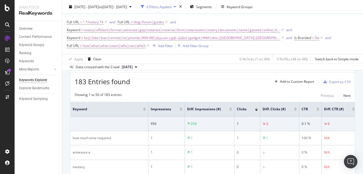
scroll to position [64, 0]
